Goal: Task Accomplishment & Management: Complete application form

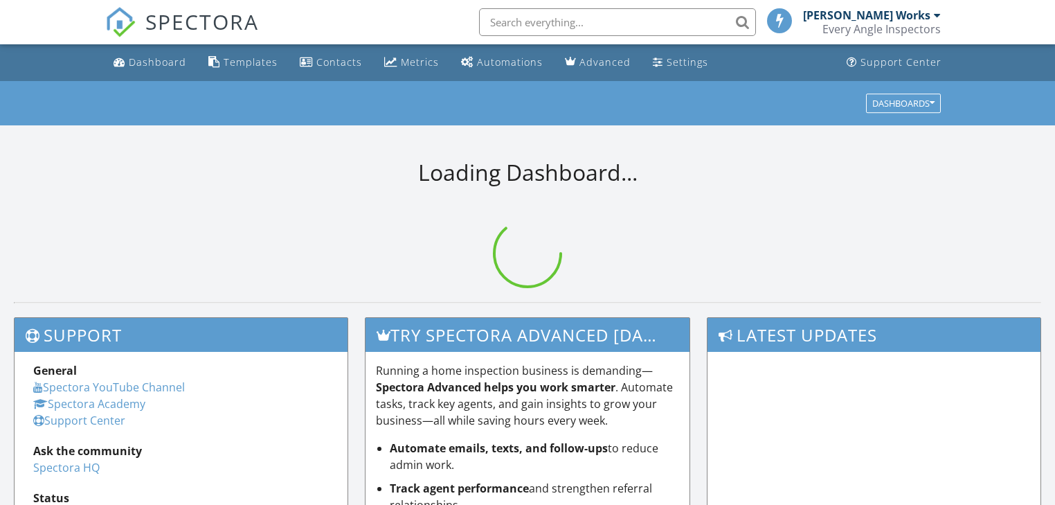
click at [922, 10] on div "[PERSON_NAME] Works" at bounding box center [866, 15] width 127 height 14
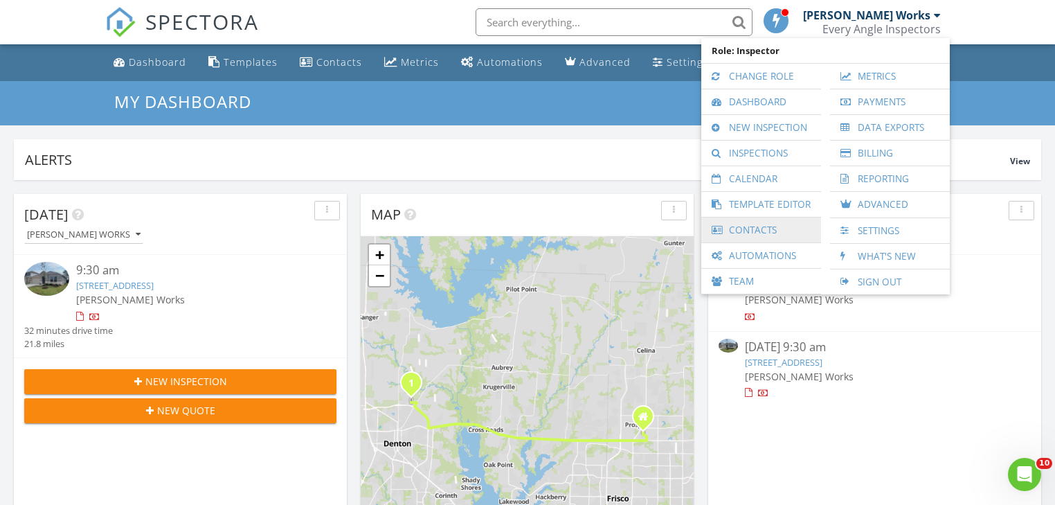
click at [765, 227] on link "Contacts" at bounding box center [761, 229] width 106 height 25
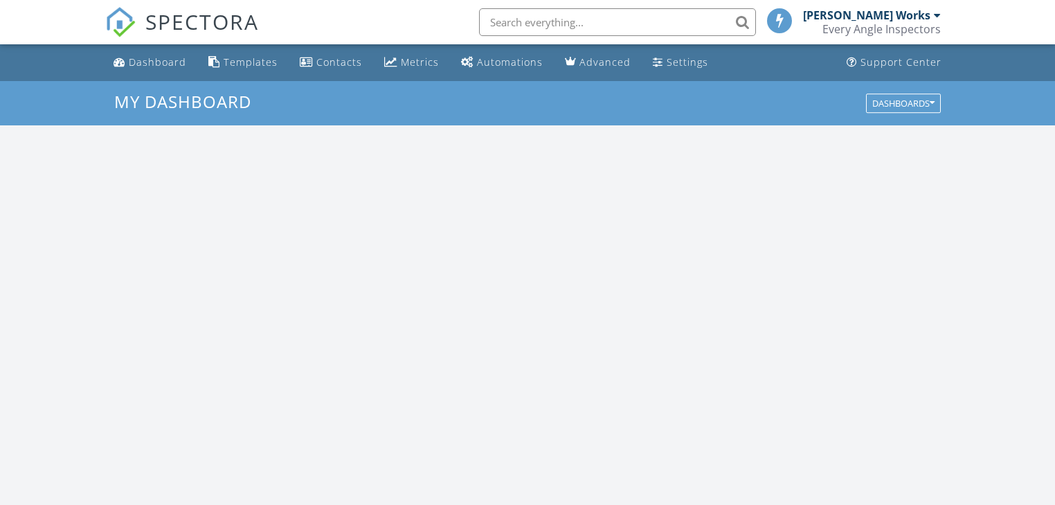
scroll to position [1277, 1072]
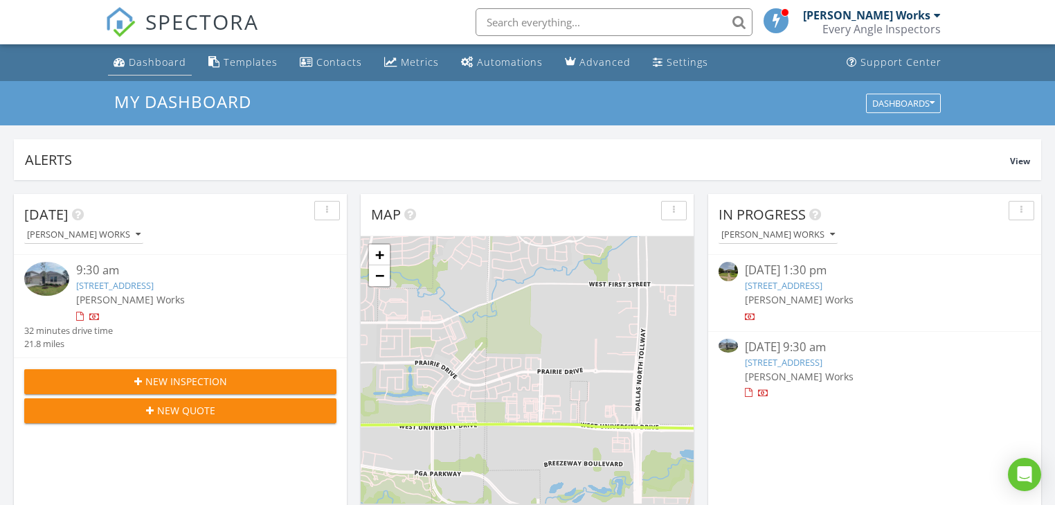
click at [167, 60] on div "Dashboard" at bounding box center [157, 61] width 57 height 13
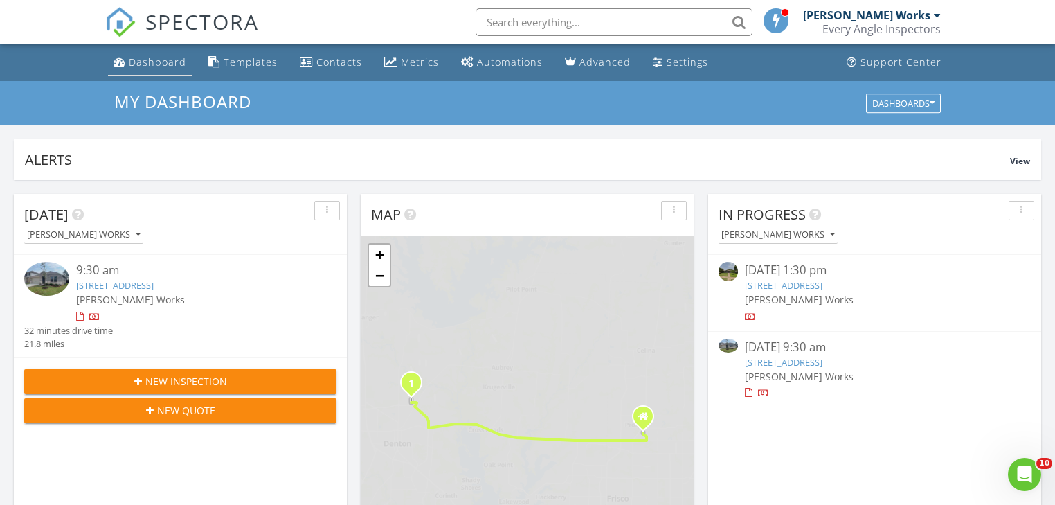
scroll to position [0, 0]
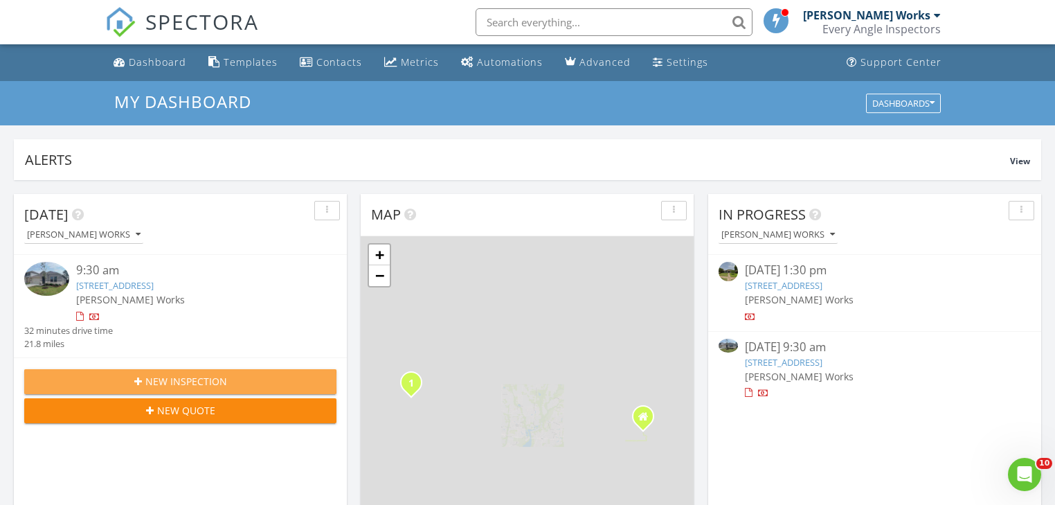
click at [194, 381] on span "New Inspection" at bounding box center [186, 381] width 82 height 15
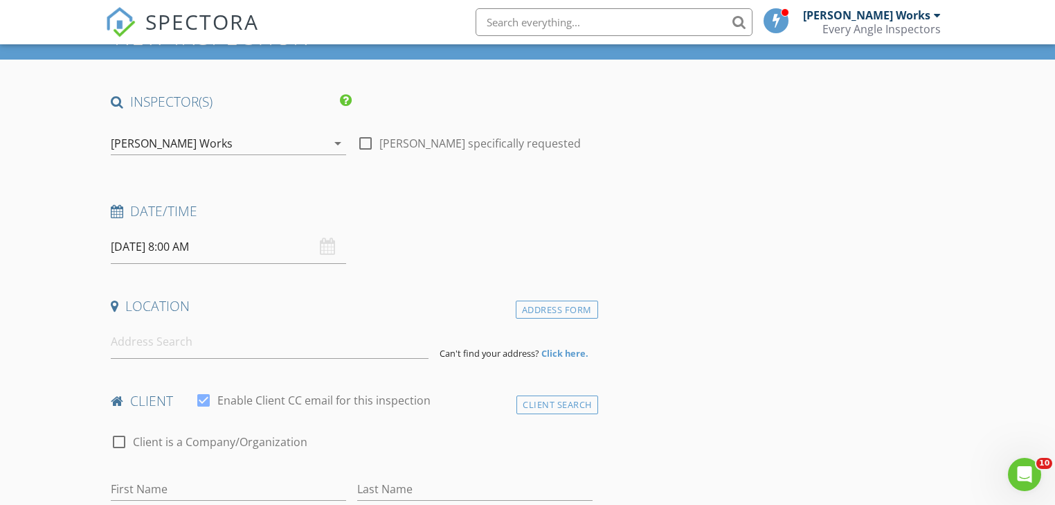
scroll to position [55, 0]
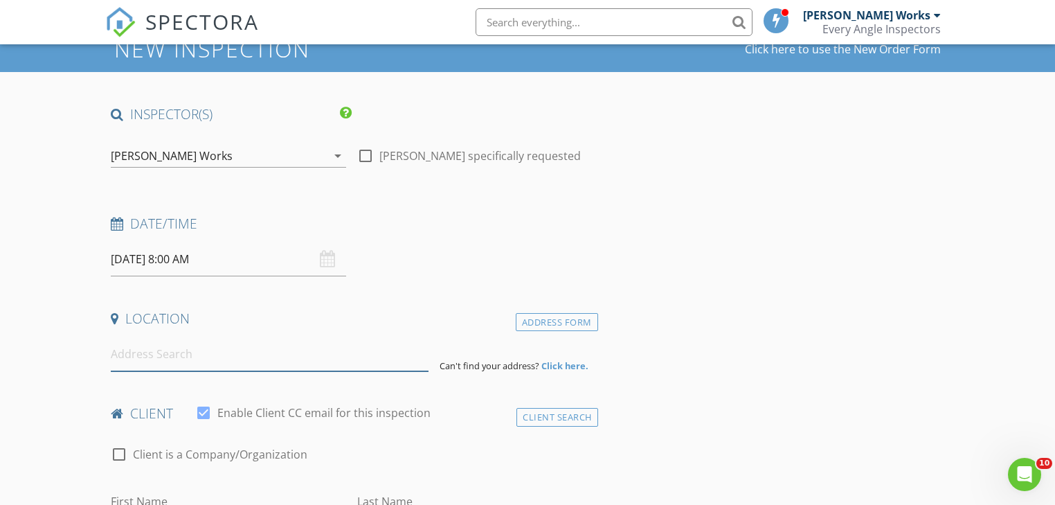
click at [191, 361] on input at bounding box center [269, 354] width 317 height 34
paste input "[STREET_ADDRESS]"
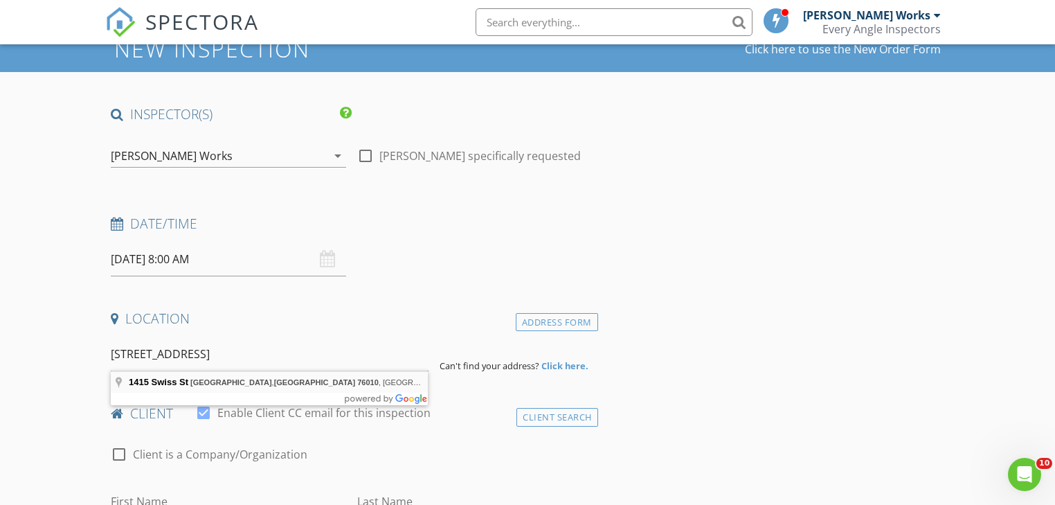
type input "[STREET_ADDRESS]"
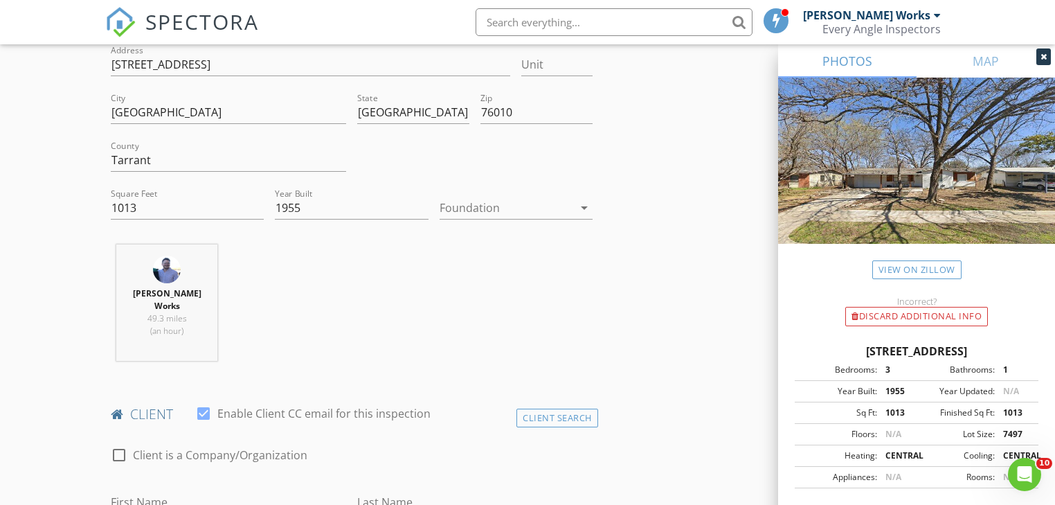
scroll to position [388, 0]
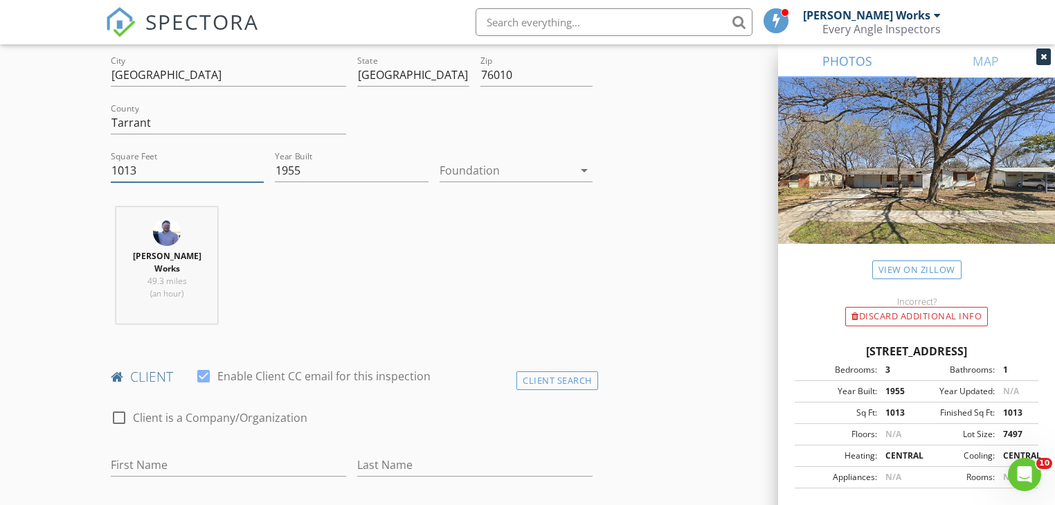
click at [125, 164] on input "1013" at bounding box center [187, 170] width 153 height 23
paste input "378"
type input "1378"
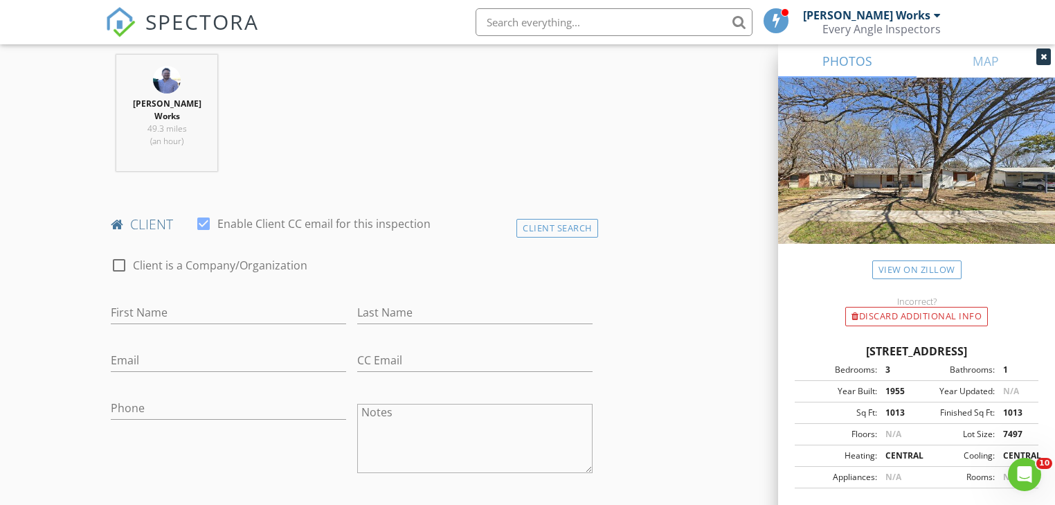
scroll to position [554, 0]
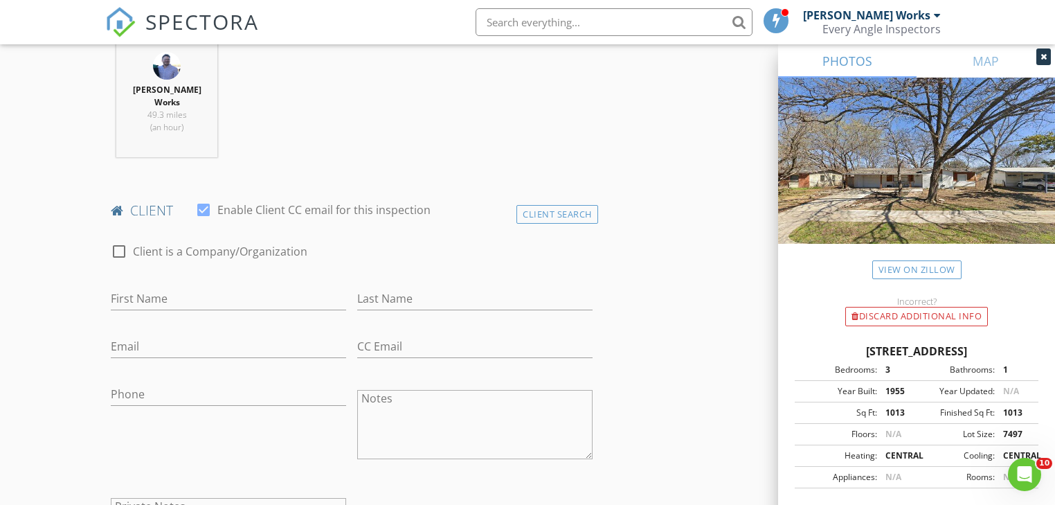
click at [141, 297] on div "First Name" at bounding box center [228, 305] width 235 height 37
click at [150, 289] on input "First Name" at bounding box center [228, 298] width 235 height 23
paste input "Martin Armenta martin.992300@gmail.com +1 (817) 323-4092"
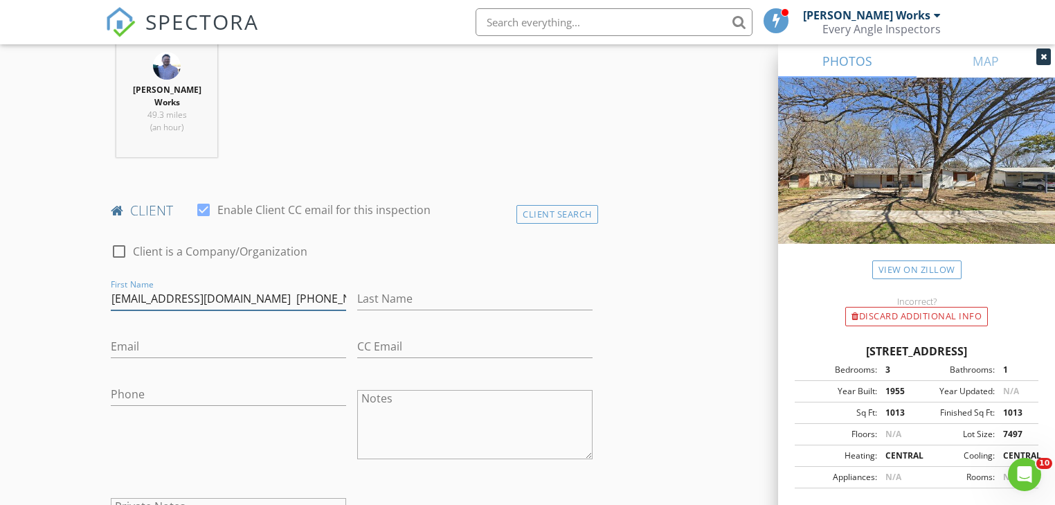
drag, startPoint x: 253, startPoint y: 285, endPoint x: 559, endPoint y: 282, distance: 305.9
click at [559, 282] on div "check_box_outline_blank Client is a Company/Organization First Name Martin Arme…" at bounding box center [351, 408] width 492 height 359
type input "Martin Armenta martin.992300@gmail.com"
click at [181, 383] on input "Phone" at bounding box center [228, 394] width 235 height 23
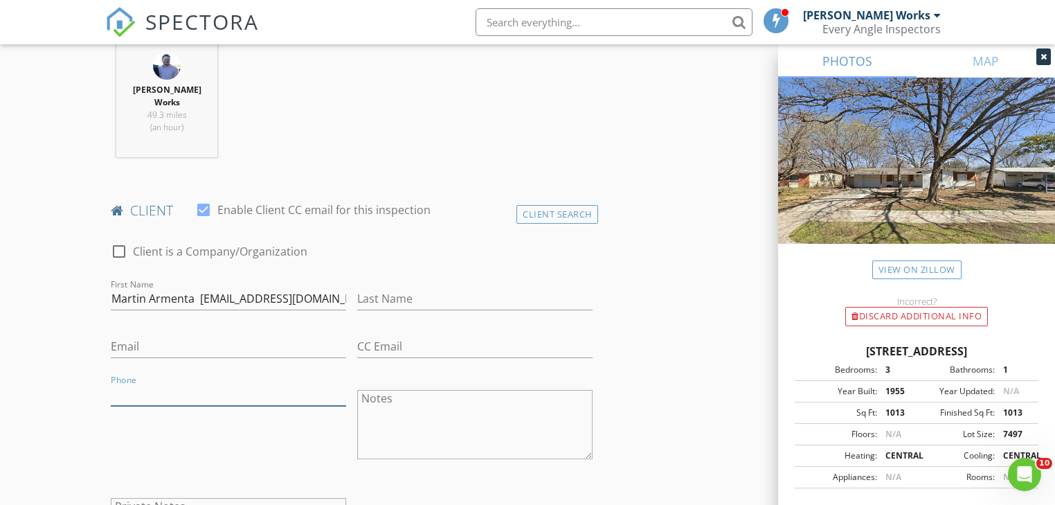
paste input "817-323-4092"
type input "817-323-4092"
drag, startPoint x: 340, startPoint y: 284, endPoint x: 199, endPoint y: 293, distance: 140.8
click at [199, 293] on input "Martin Armenta martin.992300@gmail.com" at bounding box center [228, 298] width 235 height 23
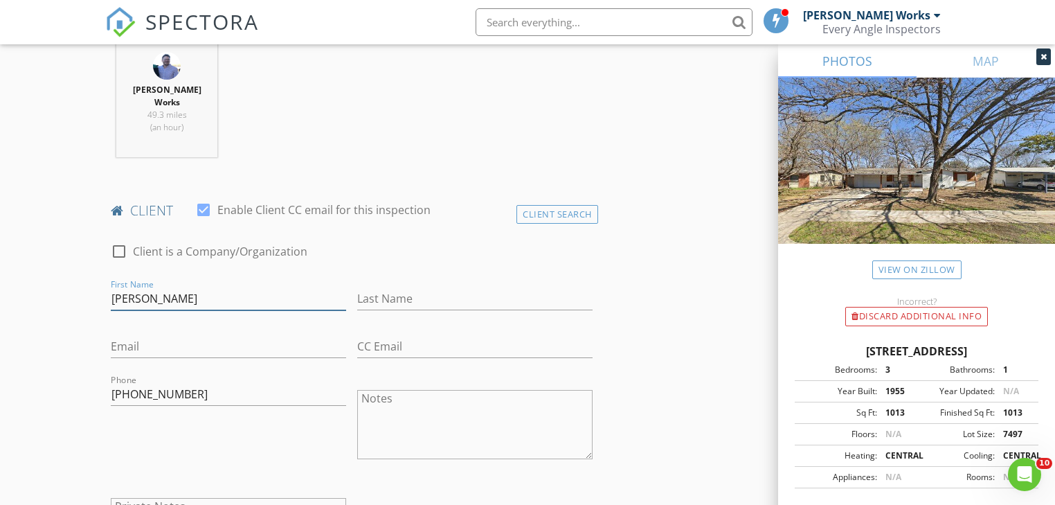
type input "Martin Armenta"
click at [163, 335] on input "Email" at bounding box center [228, 346] width 235 height 23
paste input "martin.992300@gmail.com"
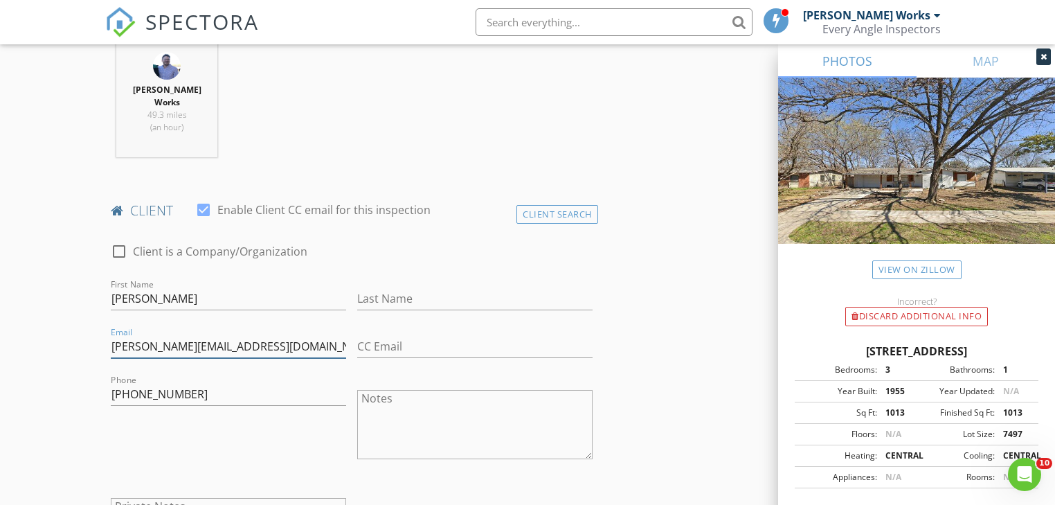
type input "martin.992300@gmail.com"
drag, startPoint x: 202, startPoint y: 277, endPoint x: 150, endPoint y: 280, distance: 52.7
click at [150, 287] on input "[PERSON_NAME]" at bounding box center [228, 298] width 235 height 23
type input "Martin"
click at [371, 287] on input "Last Name" at bounding box center [474, 298] width 235 height 23
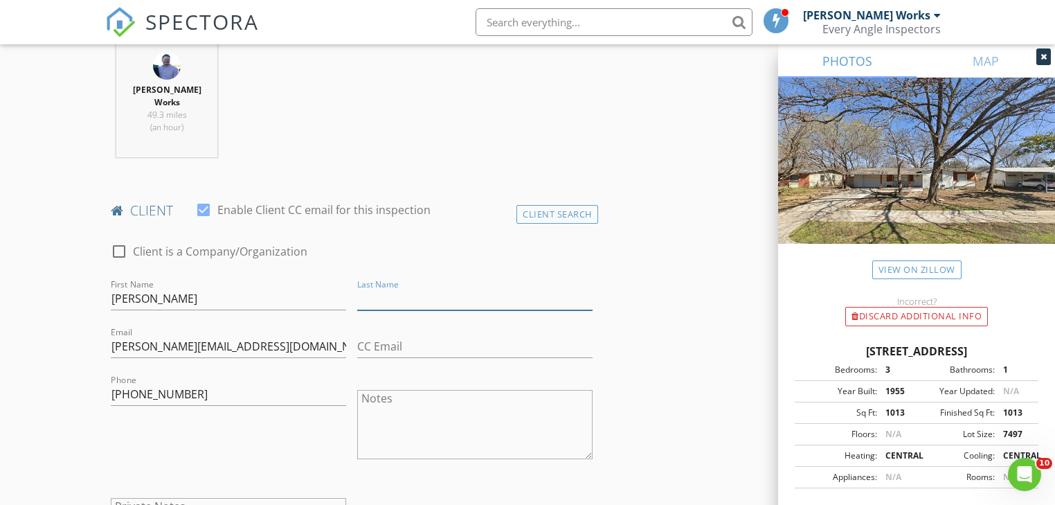
paste input "Armenta"
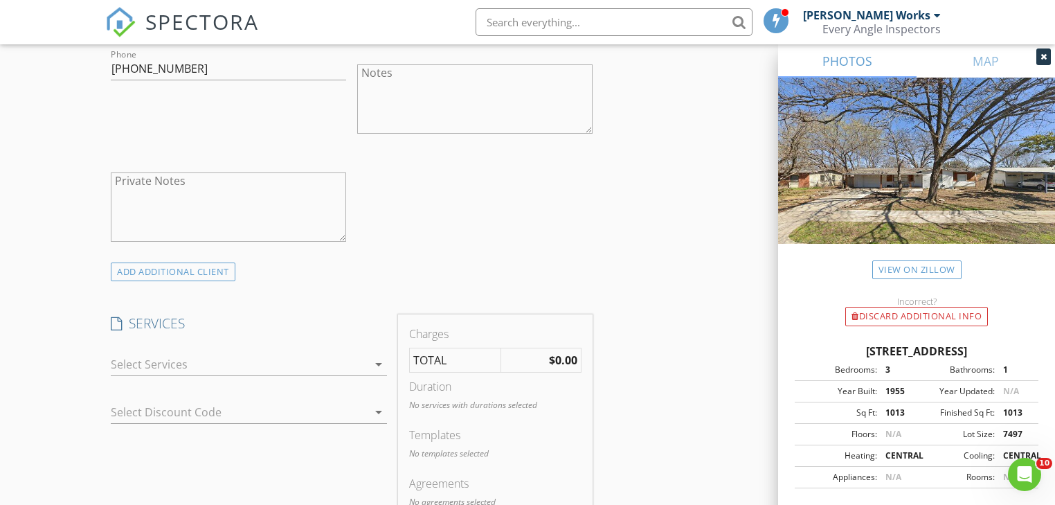
scroll to position [886, 0]
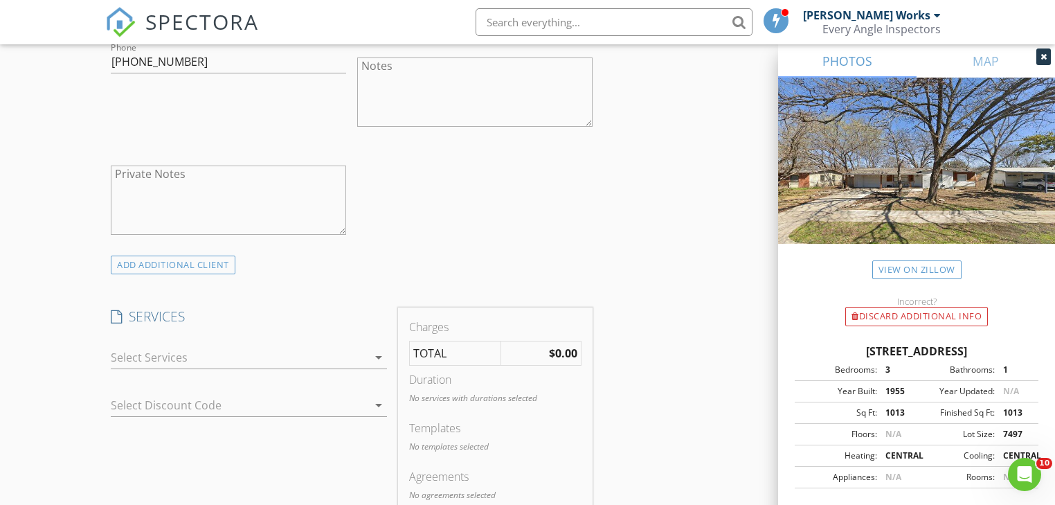
type input "Armenta"
click at [191, 352] on div at bounding box center [239, 357] width 257 height 22
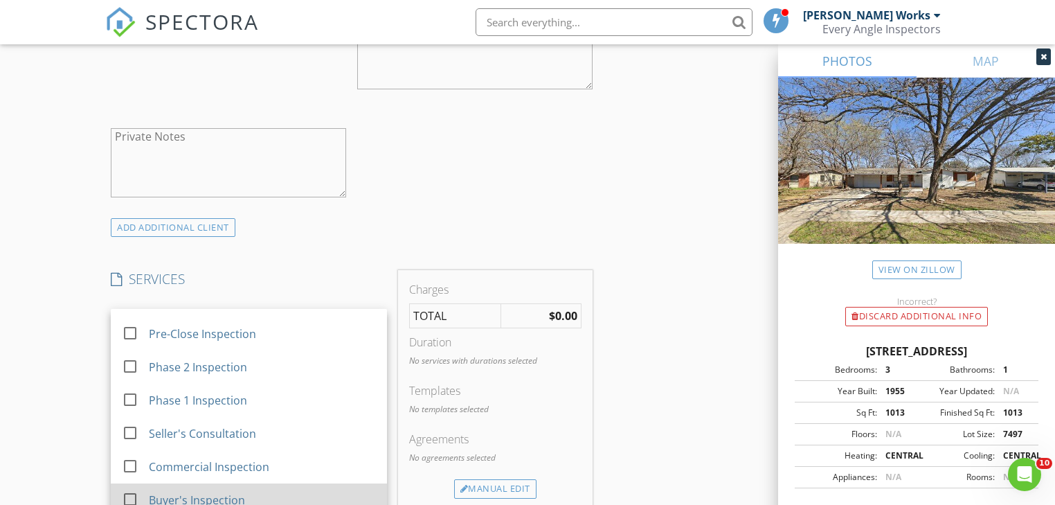
scroll to position [941, 0]
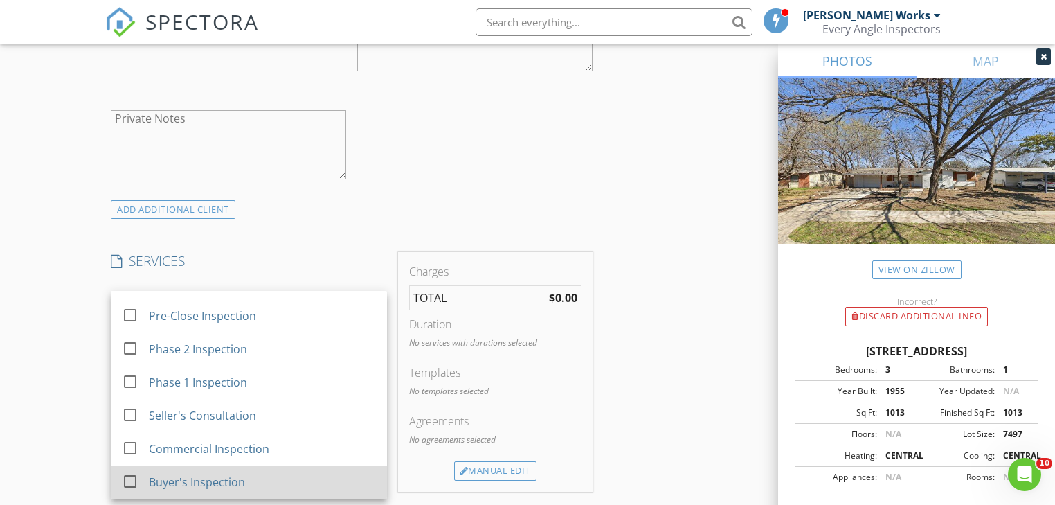
click at [167, 473] on div "Buyer's Inspection" at bounding box center [197, 481] width 96 height 17
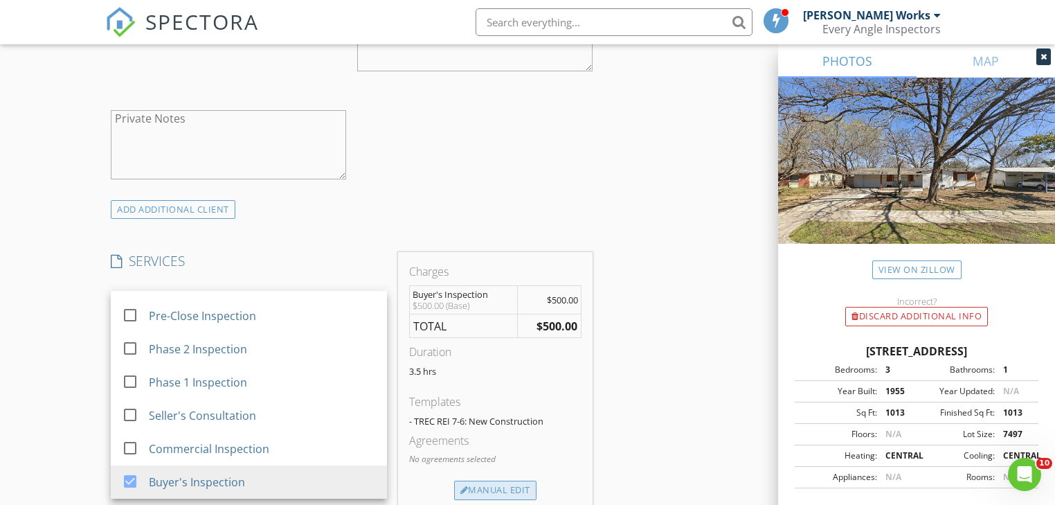
click at [482, 480] on div "Manual Edit" at bounding box center [495, 489] width 82 height 19
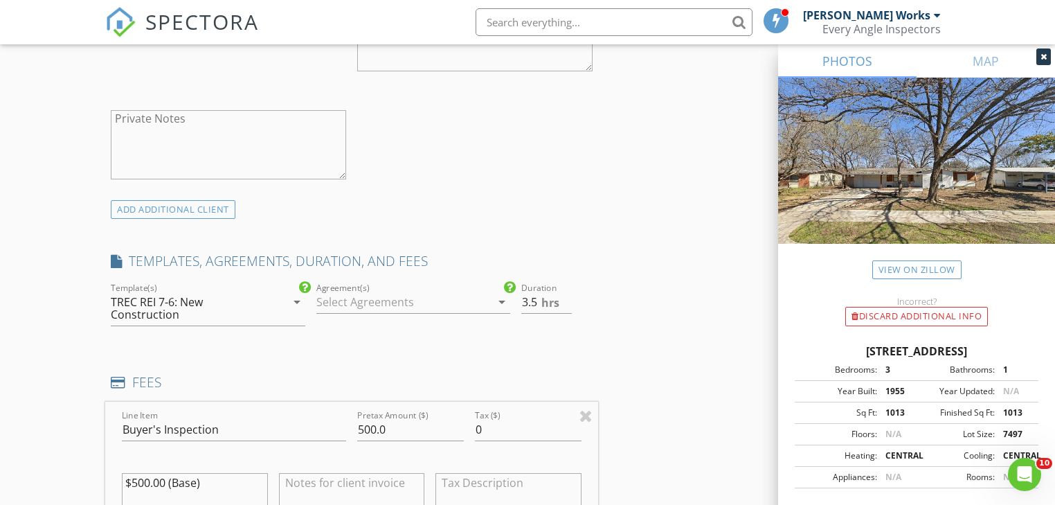
click at [225, 296] on div "TREC REI 7-6: New Construction" at bounding box center [189, 308] width 157 height 25
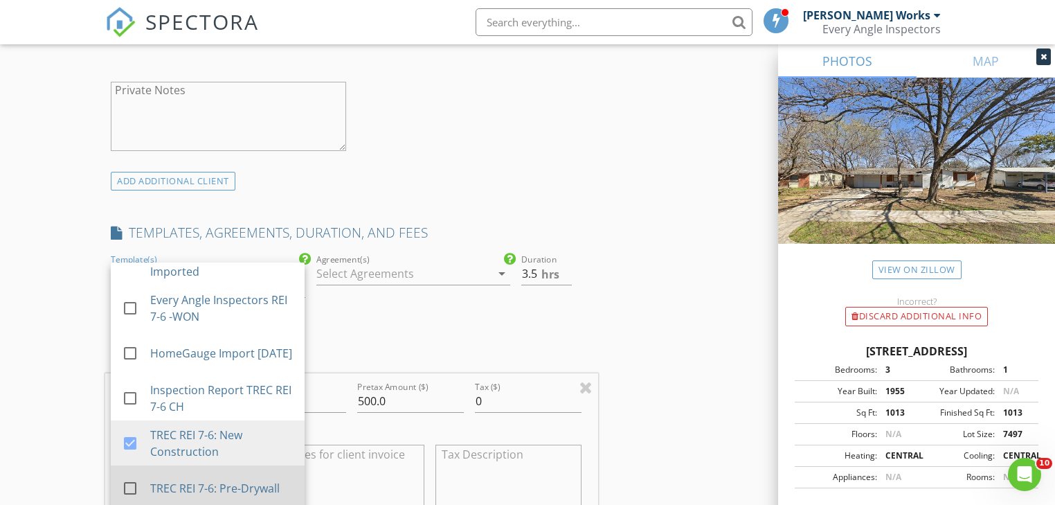
scroll to position [997, 0]
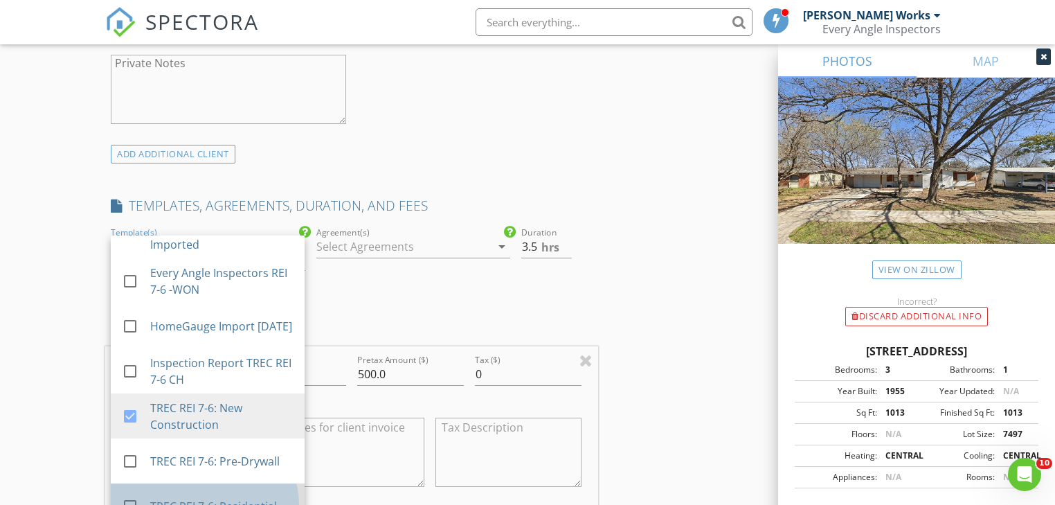
click at [183, 498] on div "TREC REI 7-6: Residential" at bounding box center [222, 506] width 143 height 17
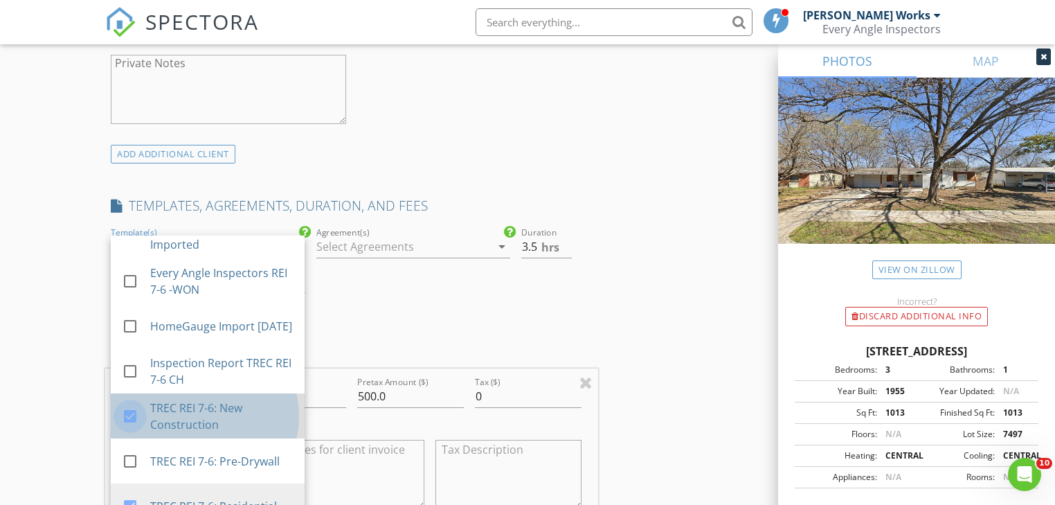
click at [141, 404] on div at bounding box center [130, 416] width 24 height 24
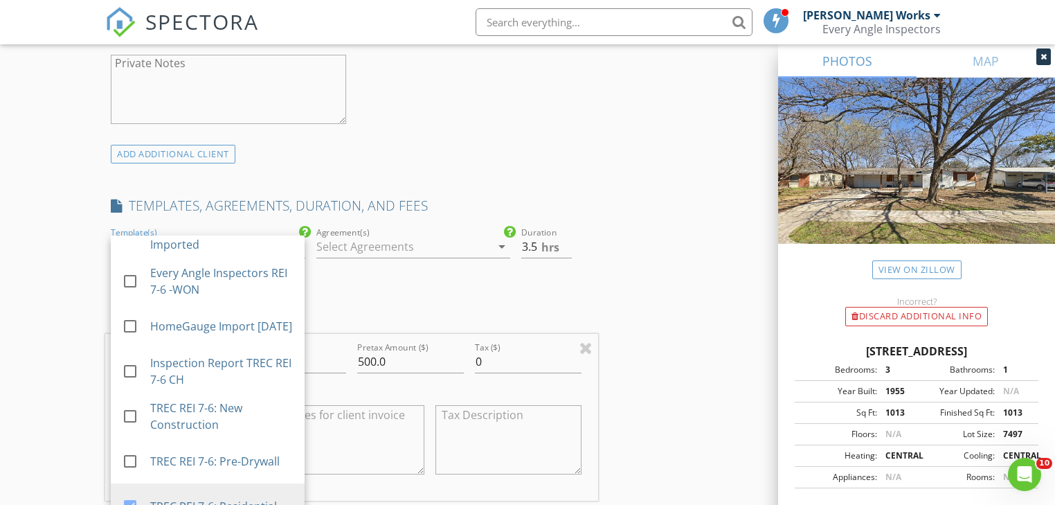
click at [401, 237] on div at bounding box center [403, 246] width 174 height 22
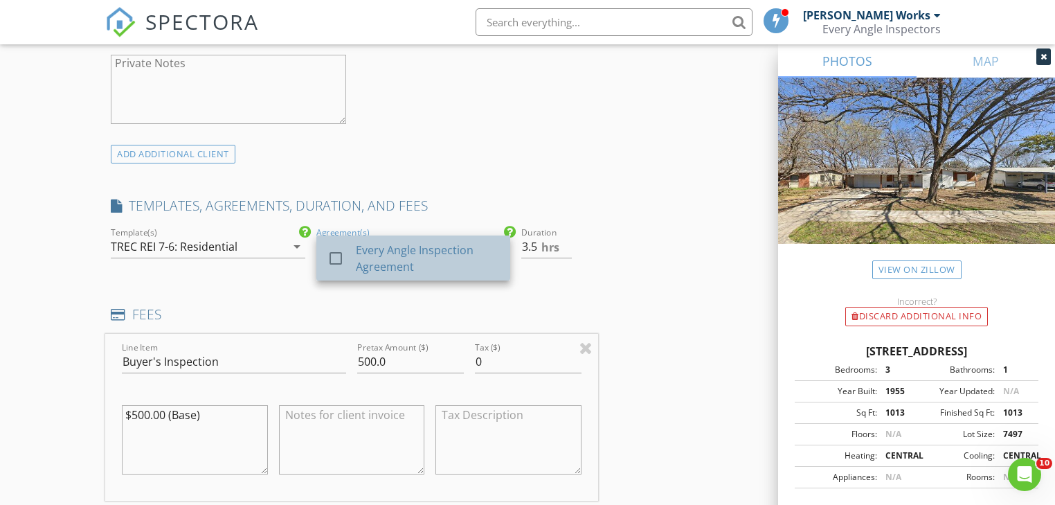
click at [385, 248] on div "Every Angle Inspection Agreement" at bounding box center [427, 258] width 143 height 33
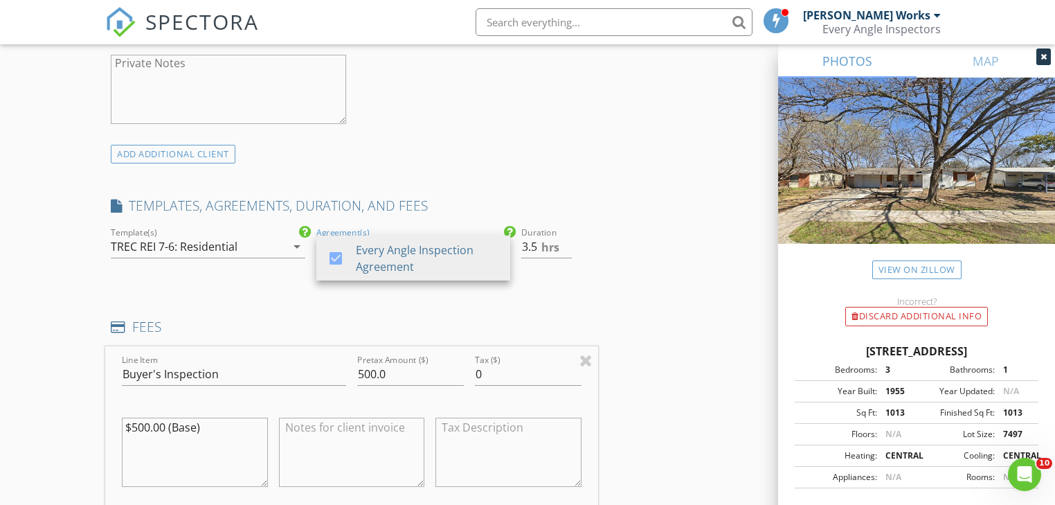
drag, startPoint x: 631, startPoint y: 260, endPoint x: 559, endPoint y: 238, distance: 75.3
click at [631, 260] on div "INSPECTOR(S) check_box Kevin Works PRIMARY check_box_outline_blank Won Kim Kevi…" at bounding box center [527, 386] width 844 height 2445
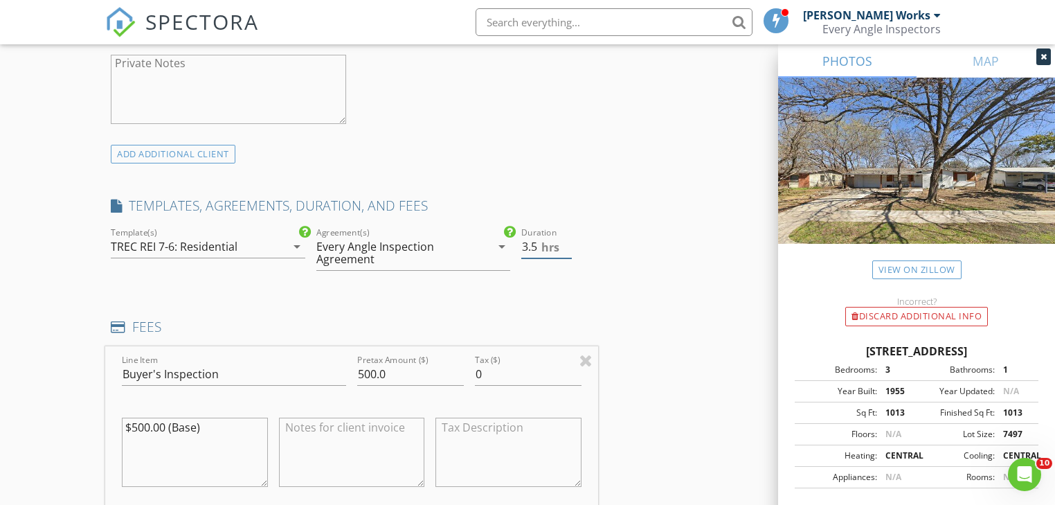
click at [565, 235] on input "3.5" at bounding box center [546, 246] width 51 height 23
click at [563, 235] on input "4" at bounding box center [546, 246] width 51 height 23
type input "4.5"
click at [568, 235] on input "4.5" at bounding box center [546, 246] width 51 height 23
click at [658, 288] on div "INSPECTOR(S) check_box Kevin Works PRIMARY check_box_outline_blank Won Kim Kevi…" at bounding box center [527, 386] width 844 height 2445
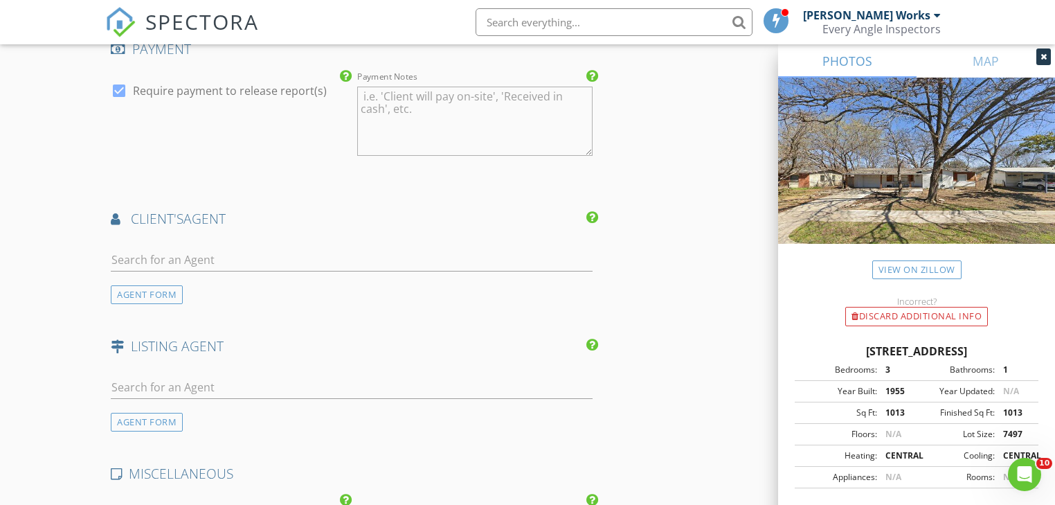
scroll to position [1676, 0]
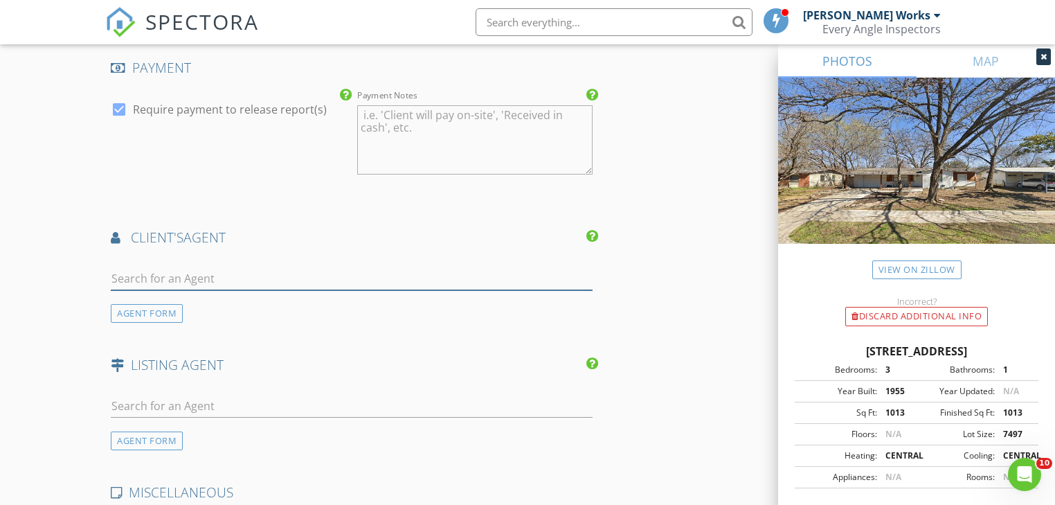
click at [257, 267] on input "text" at bounding box center [351, 278] width 481 height 23
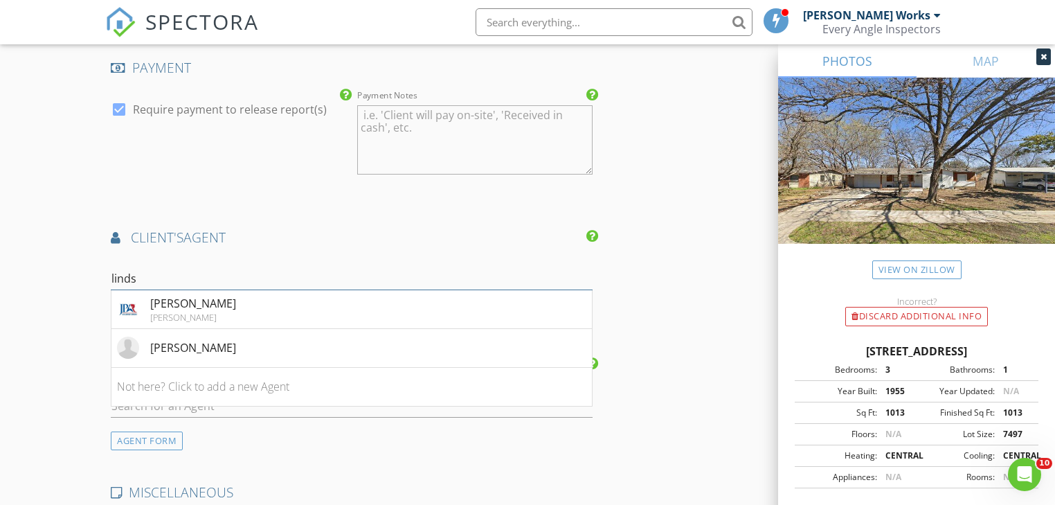
type input "linds"
click at [221, 339] on div "Lindsay McKinney" at bounding box center [193, 347] width 86 height 17
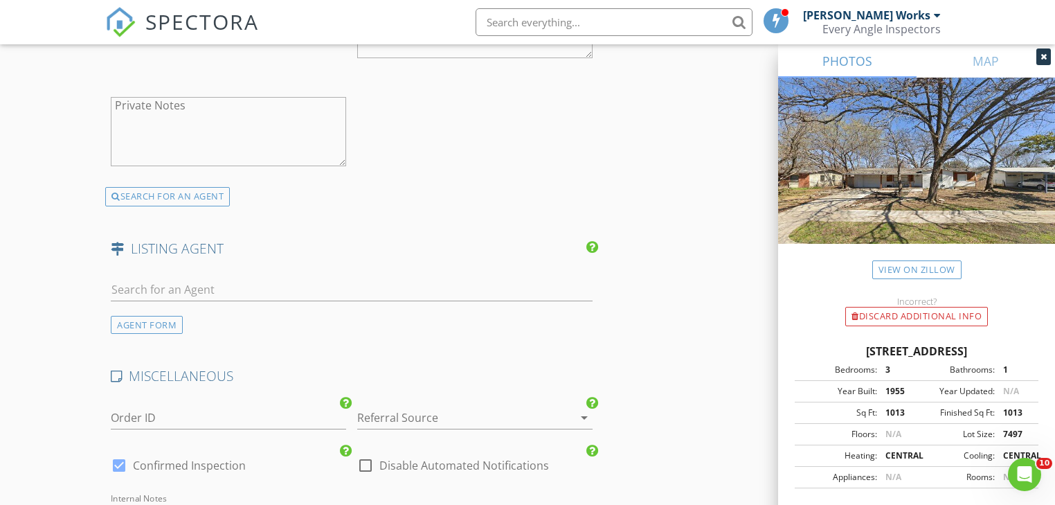
scroll to position [2433, 0]
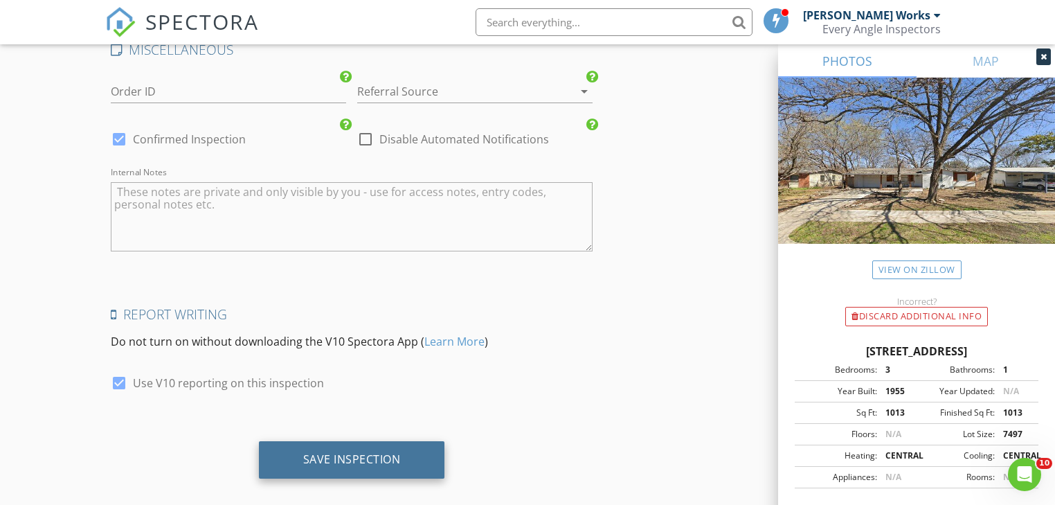
click at [398, 452] on div "Save Inspection" at bounding box center [352, 459] width 98 height 14
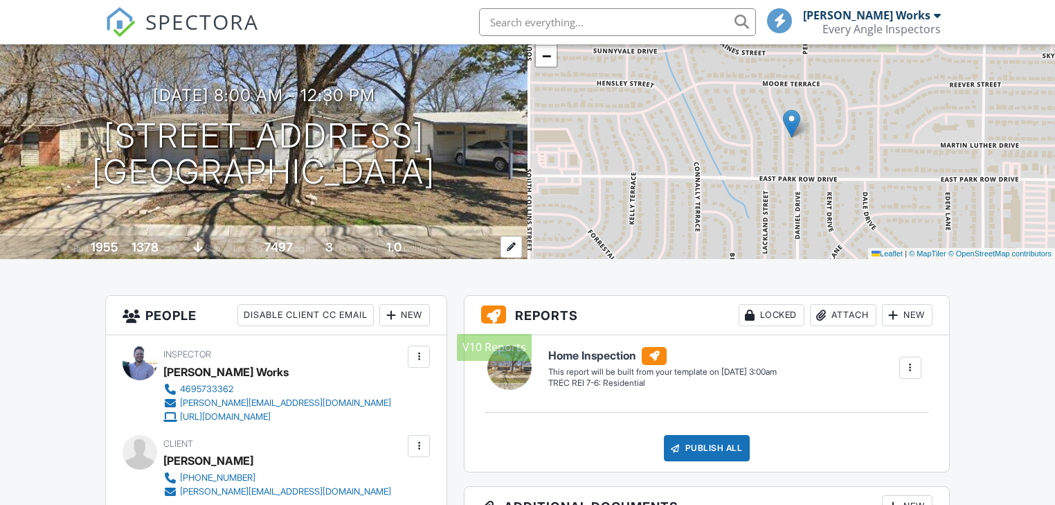
click at [401, 247] on div "1.0" at bounding box center [393, 246] width 15 height 15
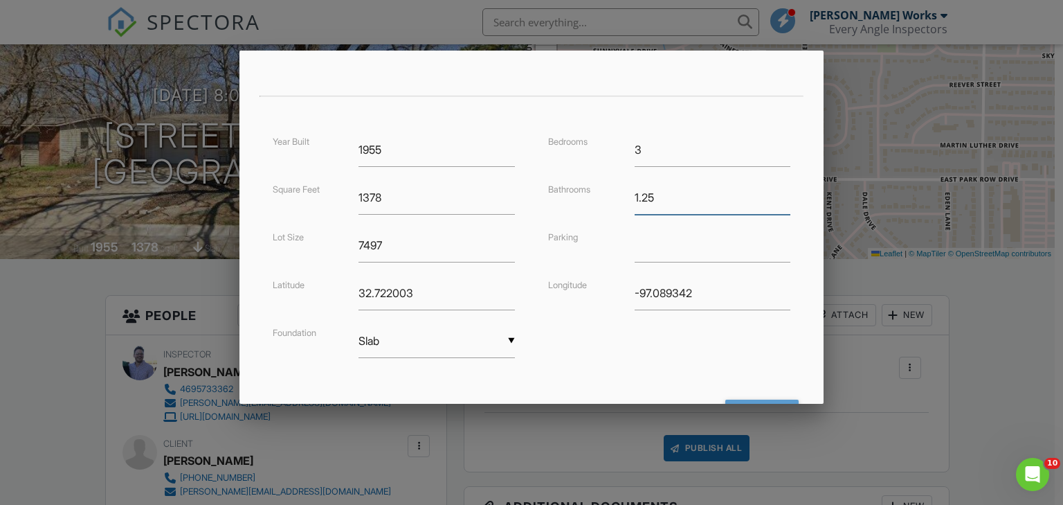
click at [777, 193] on input "1.25" at bounding box center [713, 198] width 156 height 34
click at [777, 193] on input "1.5" at bounding box center [713, 198] width 156 height 34
click at [777, 193] on input "1.75" at bounding box center [713, 198] width 156 height 34
type input "2"
click at [777, 193] on input "2" at bounding box center [713, 198] width 156 height 34
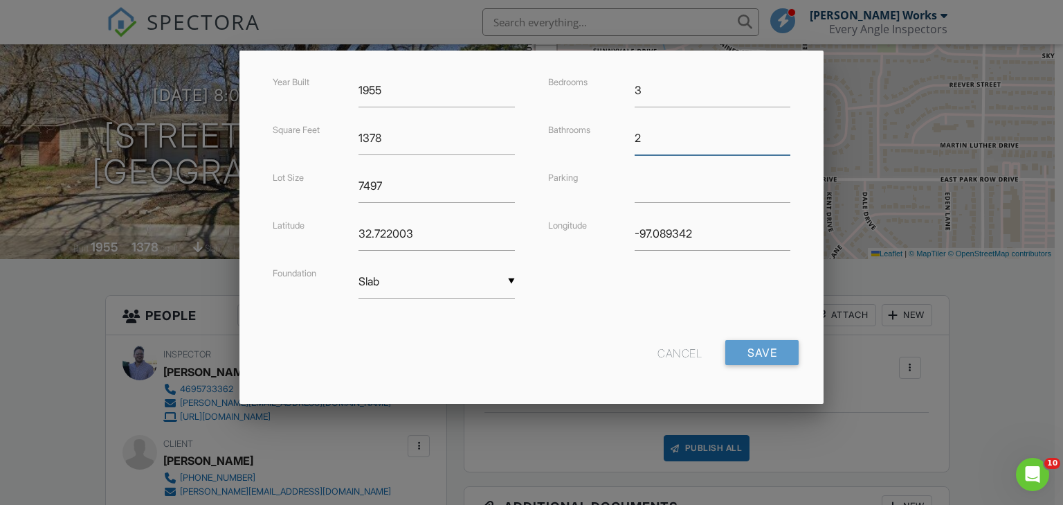
scroll to position [337, 0]
click at [753, 352] on input "Save" at bounding box center [761, 351] width 73 height 25
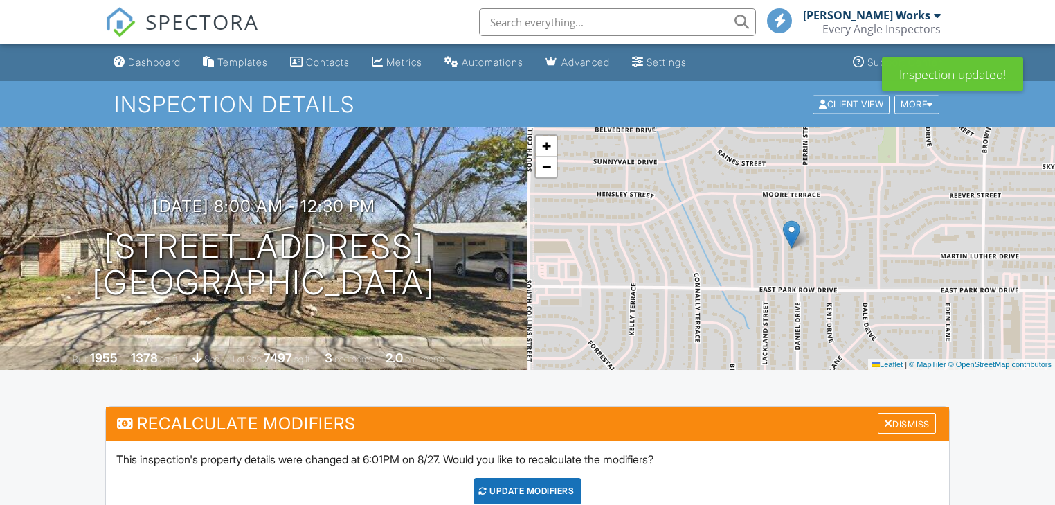
click at [916, 413] on div "Dismiss" at bounding box center [907, 423] width 58 height 21
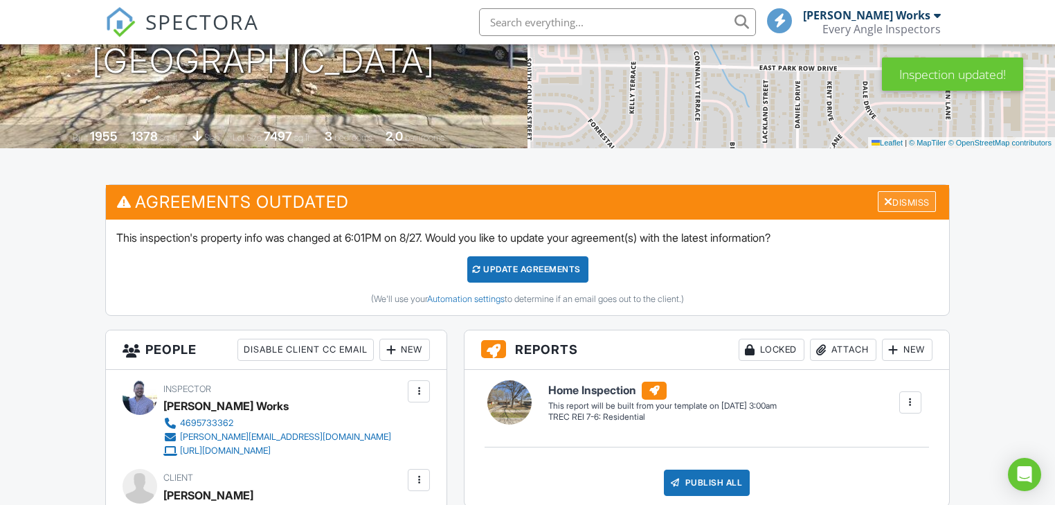
click at [884, 197] on div at bounding box center [888, 201] width 9 height 11
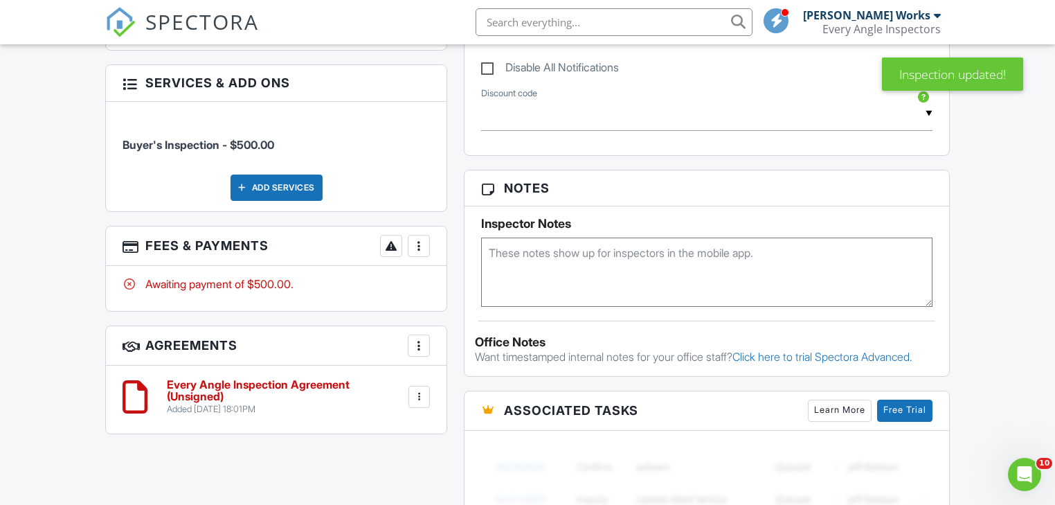
scroll to position [762, 0]
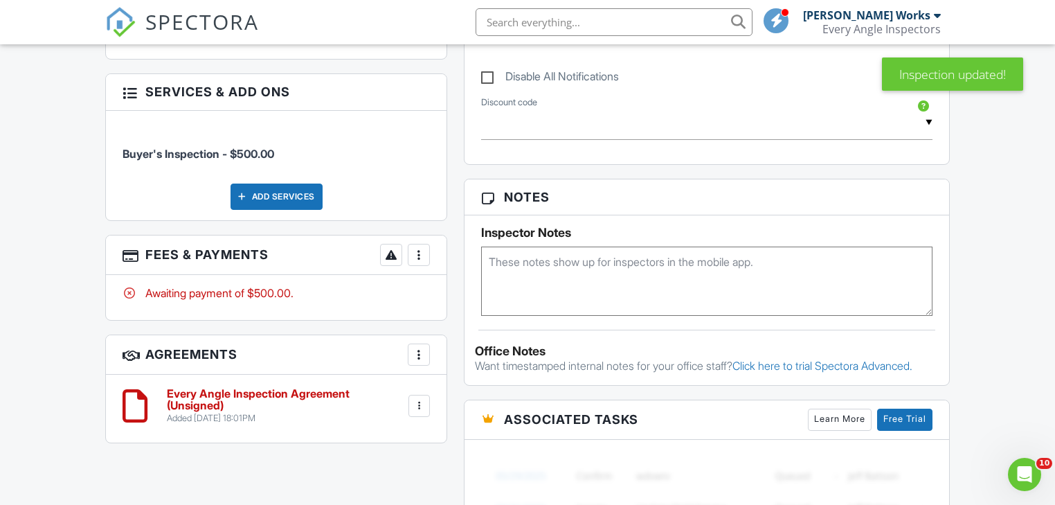
click at [420, 399] on div at bounding box center [420, 406] width 14 height 14
click at [389, 441] on li "Edit" at bounding box center [382, 443] width 79 height 35
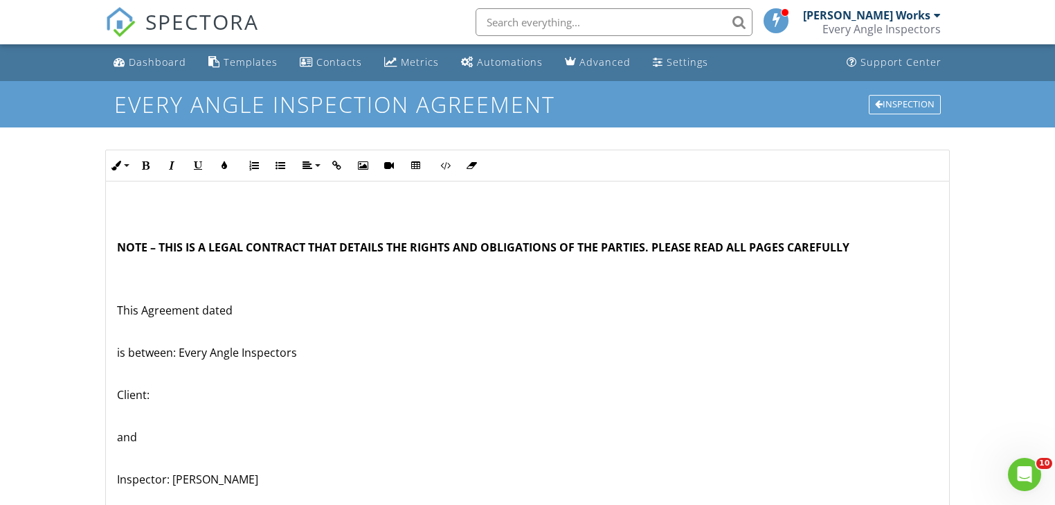
scroll to position [277, 0]
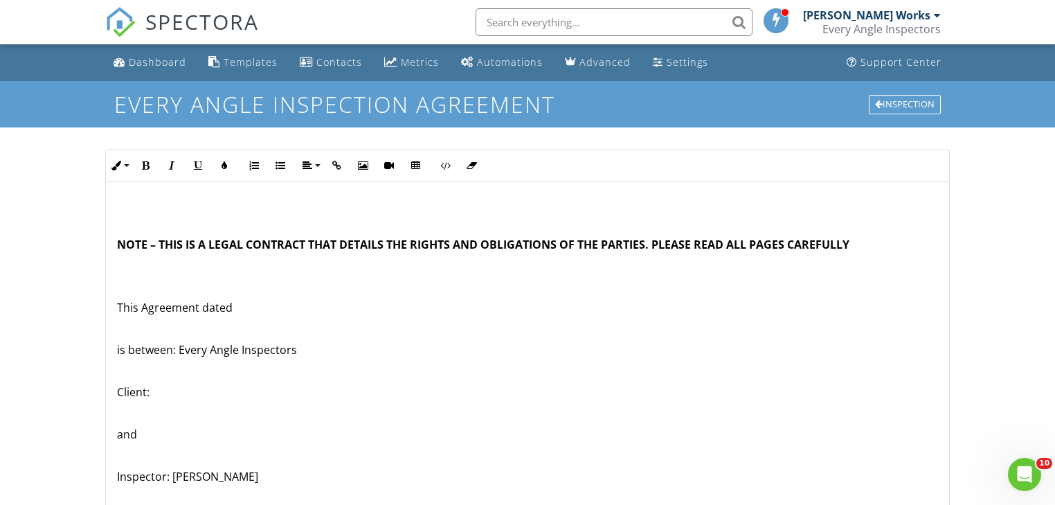
click at [202, 394] on p "Client:" at bounding box center [527, 391] width 820 height 15
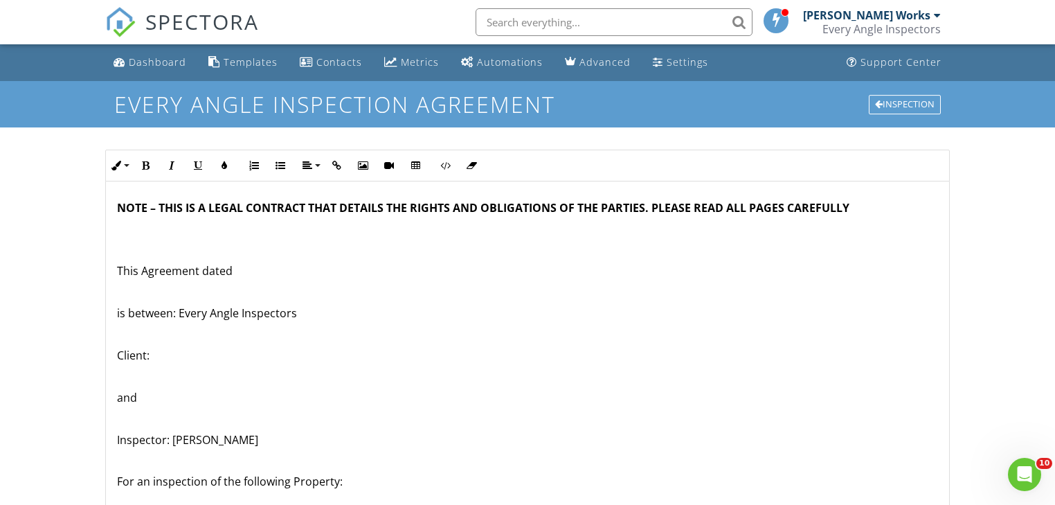
scroll to position [332, 0]
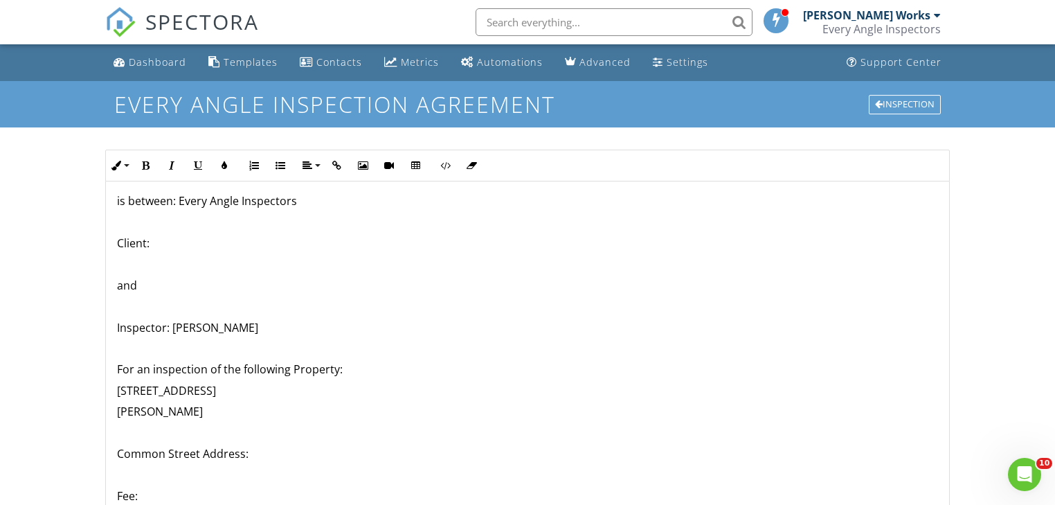
scroll to position [443, 0]
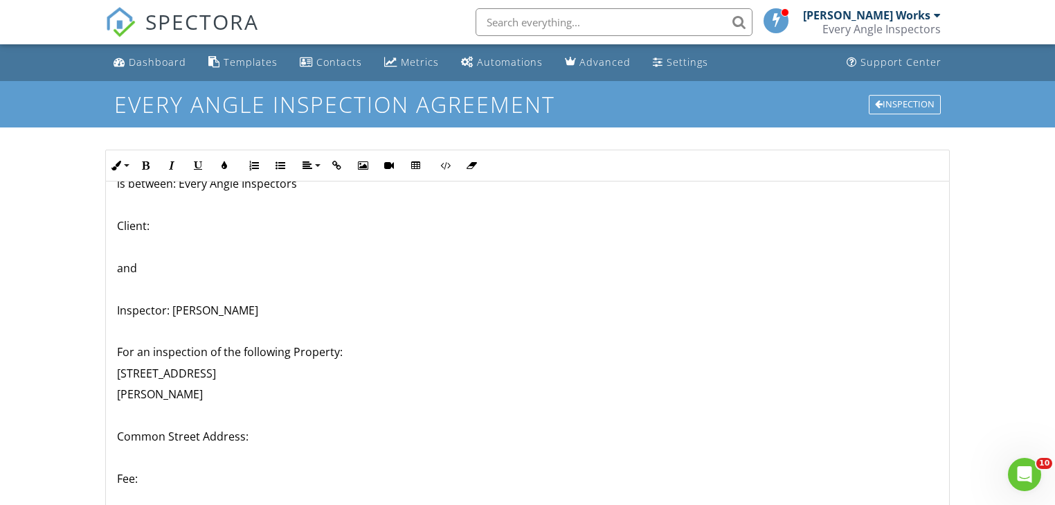
click at [118, 369] on p "[STREET_ADDRESS]" at bounding box center [527, 372] width 820 height 15
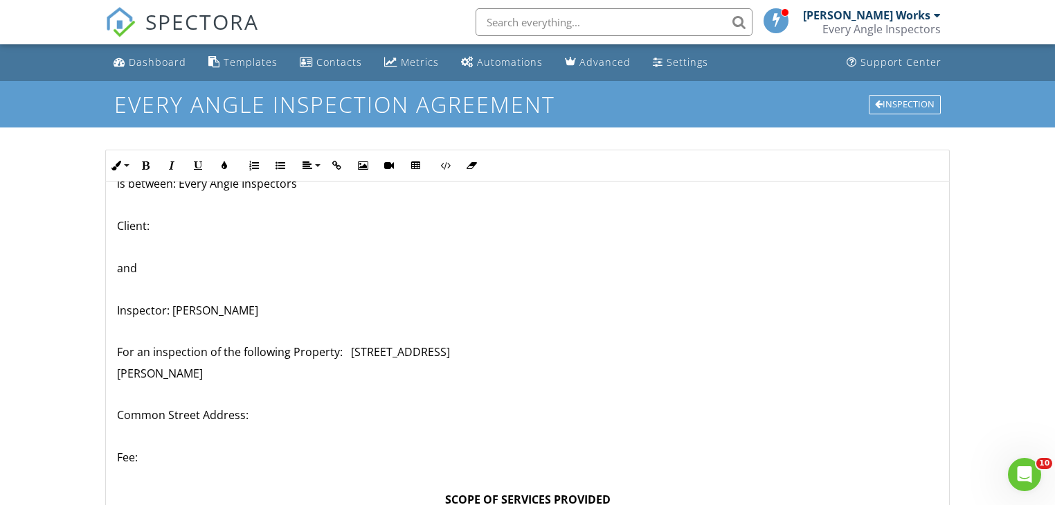
drag, startPoint x: 244, startPoint y: 363, endPoint x: 94, endPoint y: 372, distance: 150.4
click at [94, 372] on div "Dashboard Templates Contacts Metrics Automations Advanced Settings Support Cent…" at bounding box center [527, 438] width 1055 height 788
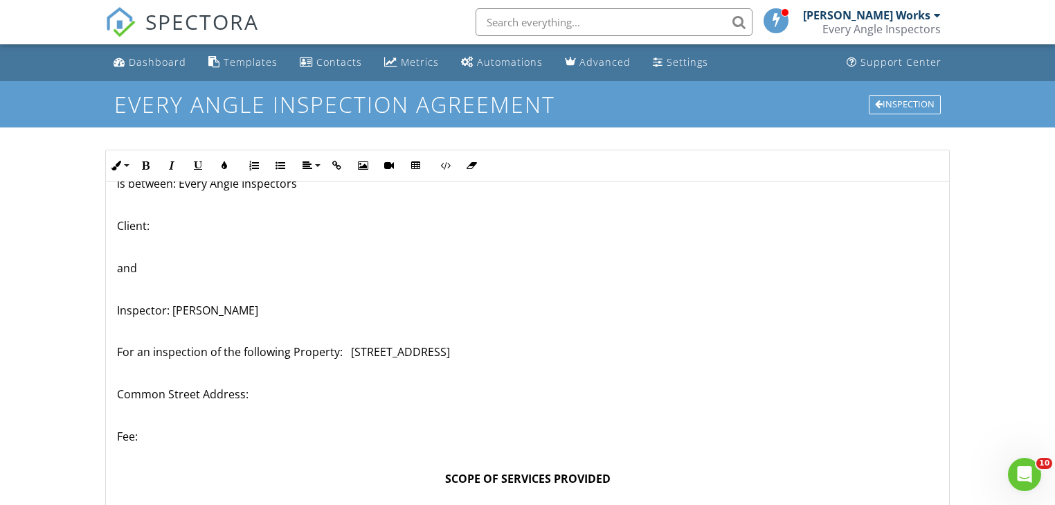
click at [182, 431] on p "Fee:" at bounding box center [527, 435] width 820 height 15
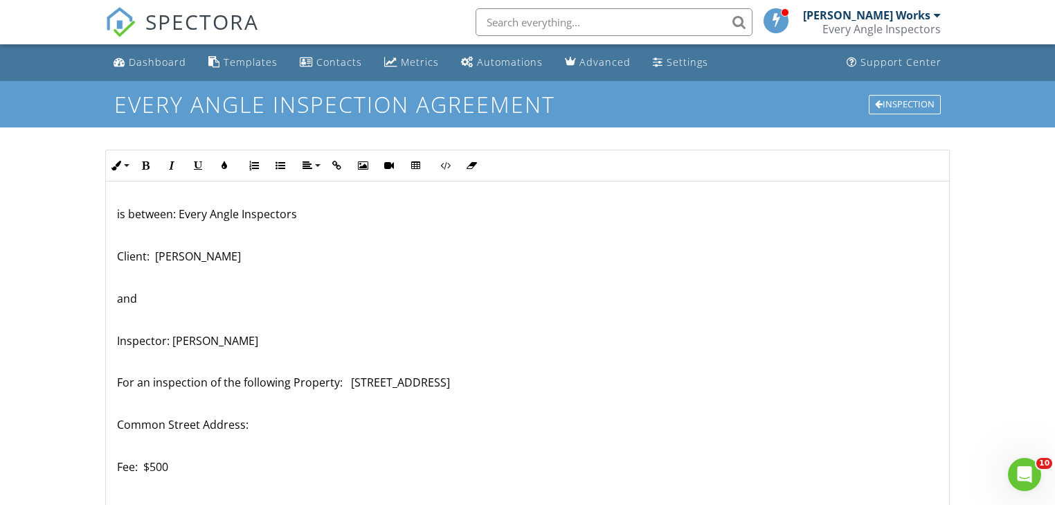
scroll to position [277, 0]
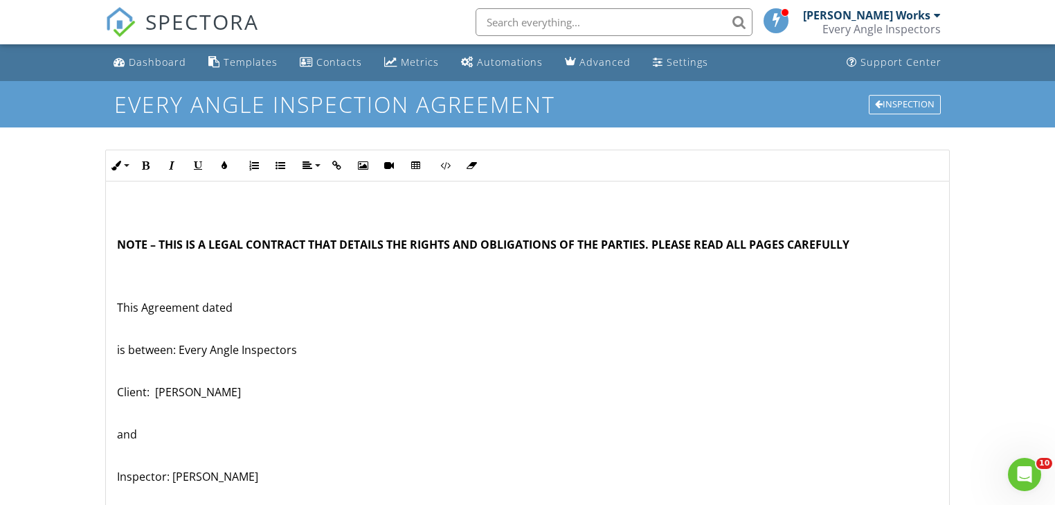
click at [267, 302] on p "This Agreement dated" at bounding box center [527, 307] width 820 height 15
click at [234, 304] on p "This Agreement dated [DATE]" at bounding box center [527, 307] width 820 height 15
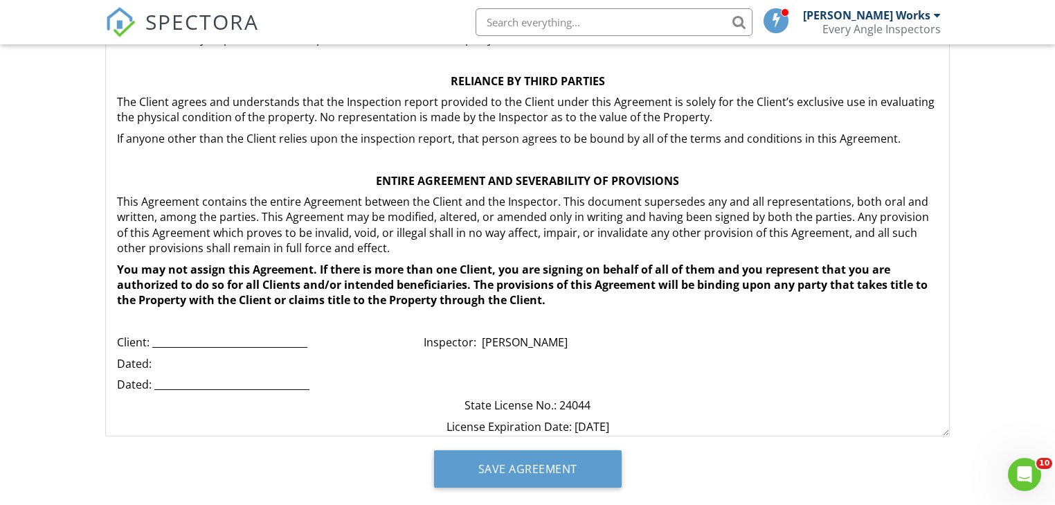
scroll to position [328, 0]
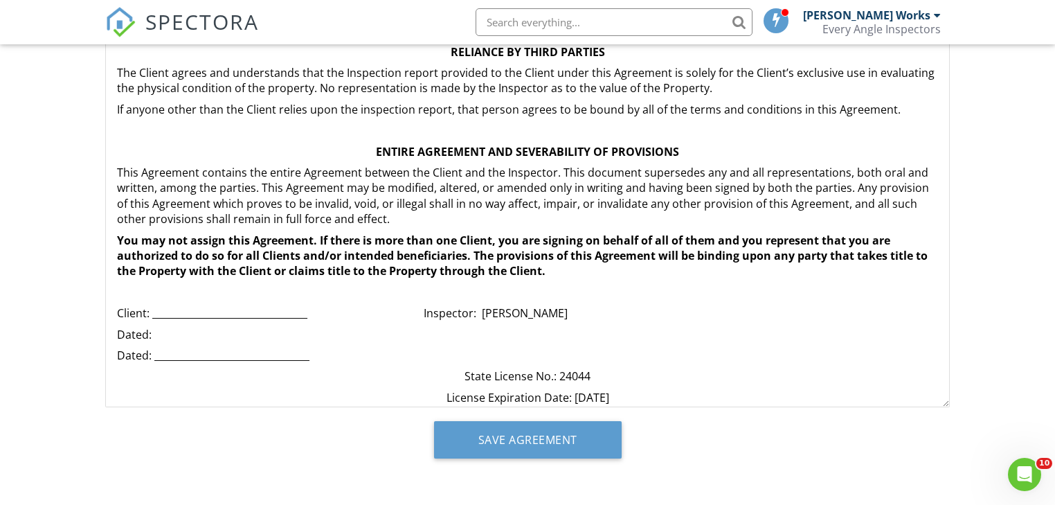
click at [482, 327] on p "Dated:" at bounding box center [527, 334] width 820 height 15
click at [480, 327] on p "Dated: [DATE]" at bounding box center [527, 334] width 820 height 15
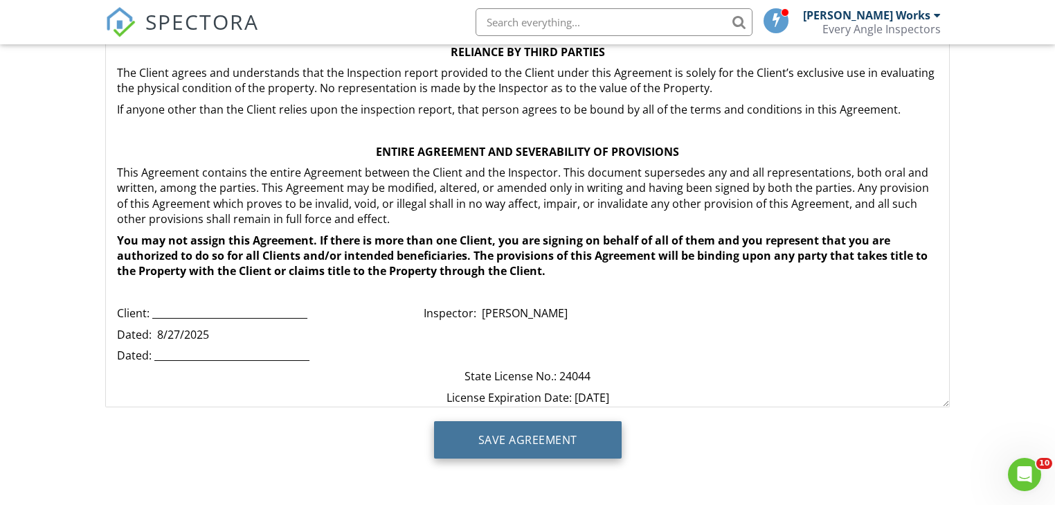
click at [551, 435] on input "Save Agreement" at bounding box center [528, 439] width 188 height 37
